Goal: Information Seeking & Learning: Learn about a topic

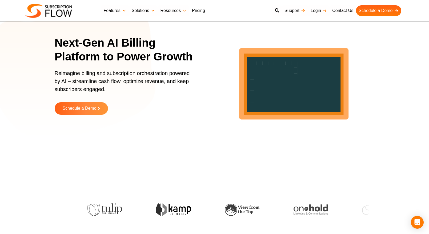
click at [193, 11] on link "Pricing" at bounding box center [198, 10] width 18 height 11
